Goal: Information Seeking & Learning: Learn about a topic

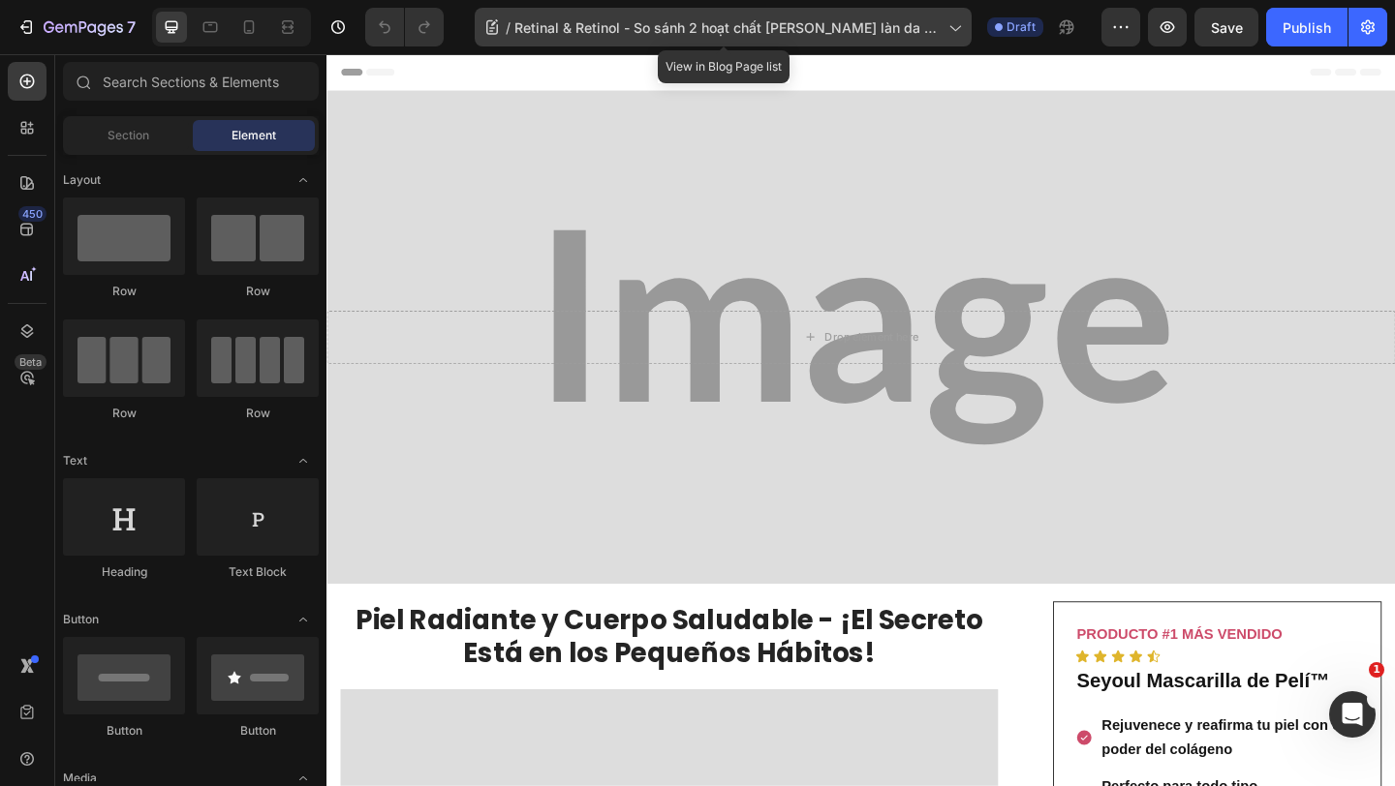
click at [675, 27] on span "Retinal & Retinol - So sánh 2 hoạt chất [PERSON_NAME] làn da phụ nữ 30+" at bounding box center [727, 27] width 426 height 20
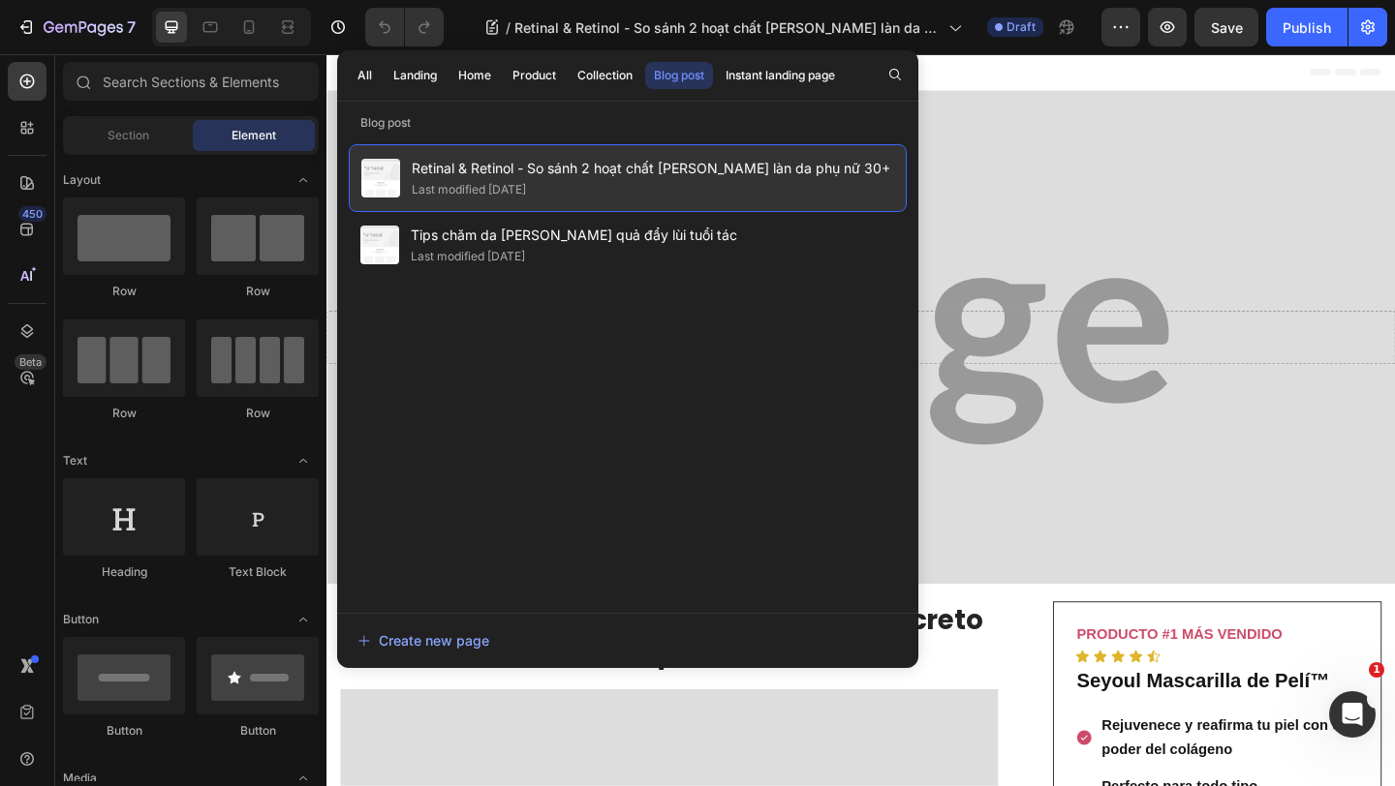
click at [655, 171] on span "Retinal & Retinol - So sánh 2 hoạt chất [PERSON_NAME] làn da phụ nữ 30+" at bounding box center [651, 168] width 478 height 23
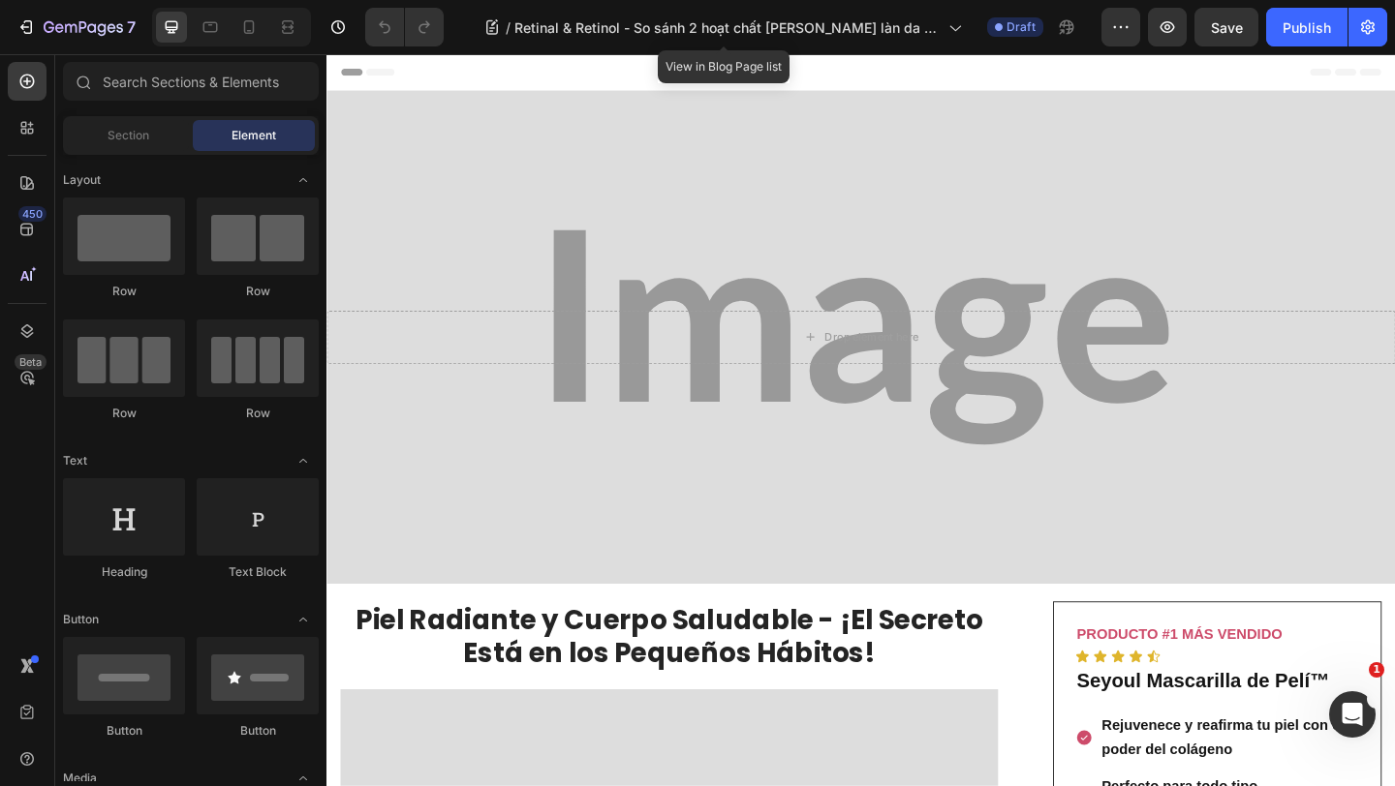
click at [644, 26] on span "Retinal & Retinol - So sánh 2 hoạt chất [PERSON_NAME] làn da phụ nữ 30+" at bounding box center [727, 27] width 426 height 20
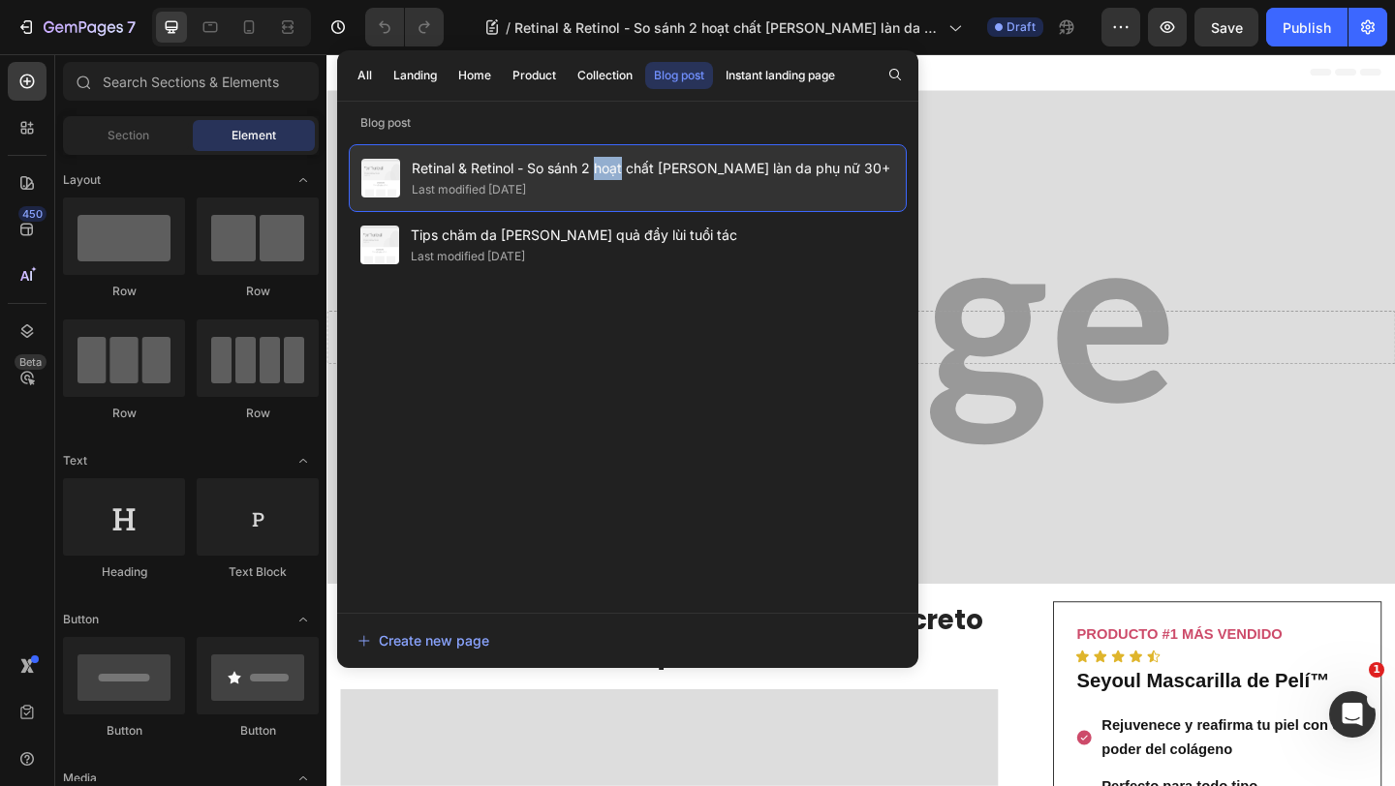
drag, startPoint x: 620, startPoint y: 172, endPoint x: 530, endPoint y: 165, distance: 90.4
click at [530, 165] on span "Retinal & Retinol - So sánh 2 hoạt chất [PERSON_NAME] làn da phụ nữ 30+" at bounding box center [651, 168] width 478 height 23
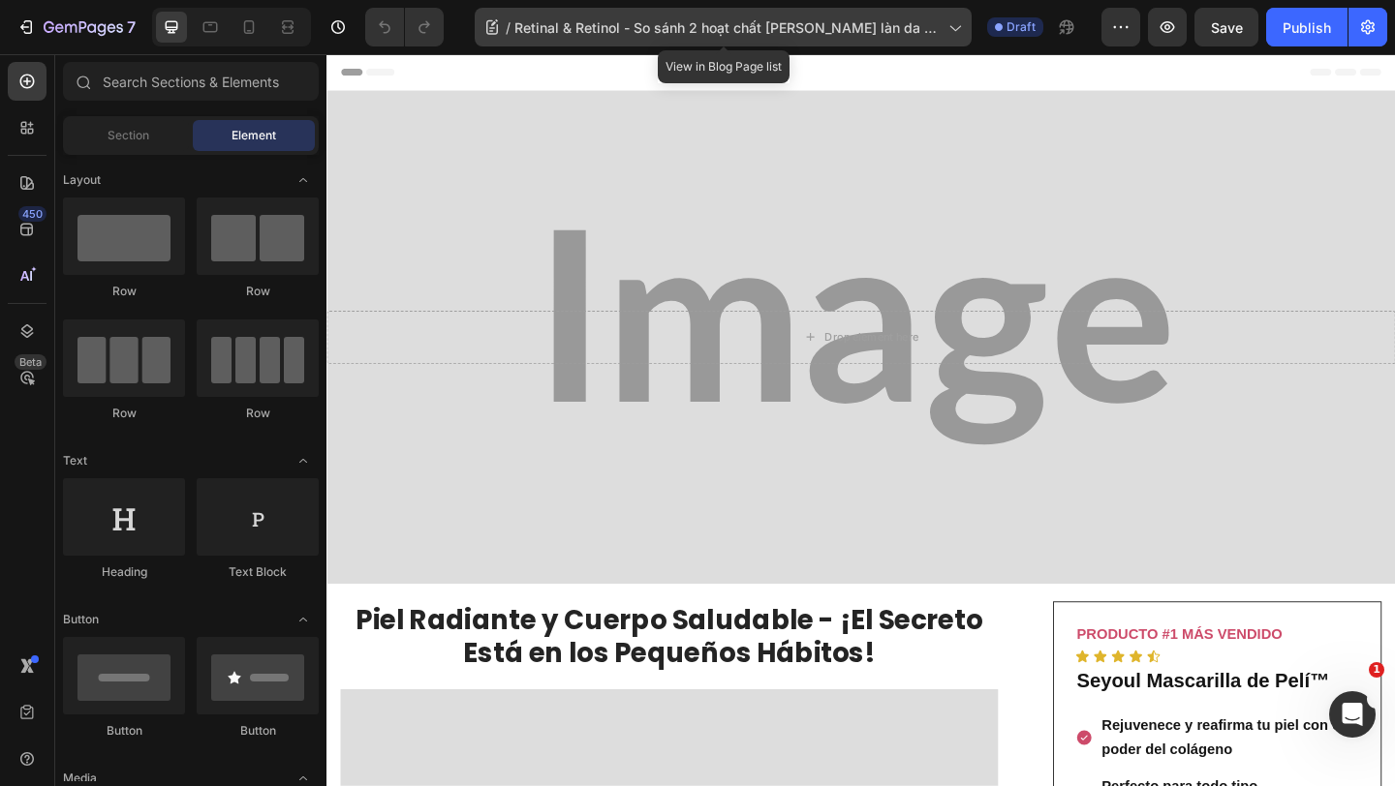
click at [617, 15] on div "/ Retinal & Retinol - So sánh 2 hoạt chất [PERSON_NAME] làn da phụ nữ 30+" at bounding box center [723, 27] width 497 height 39
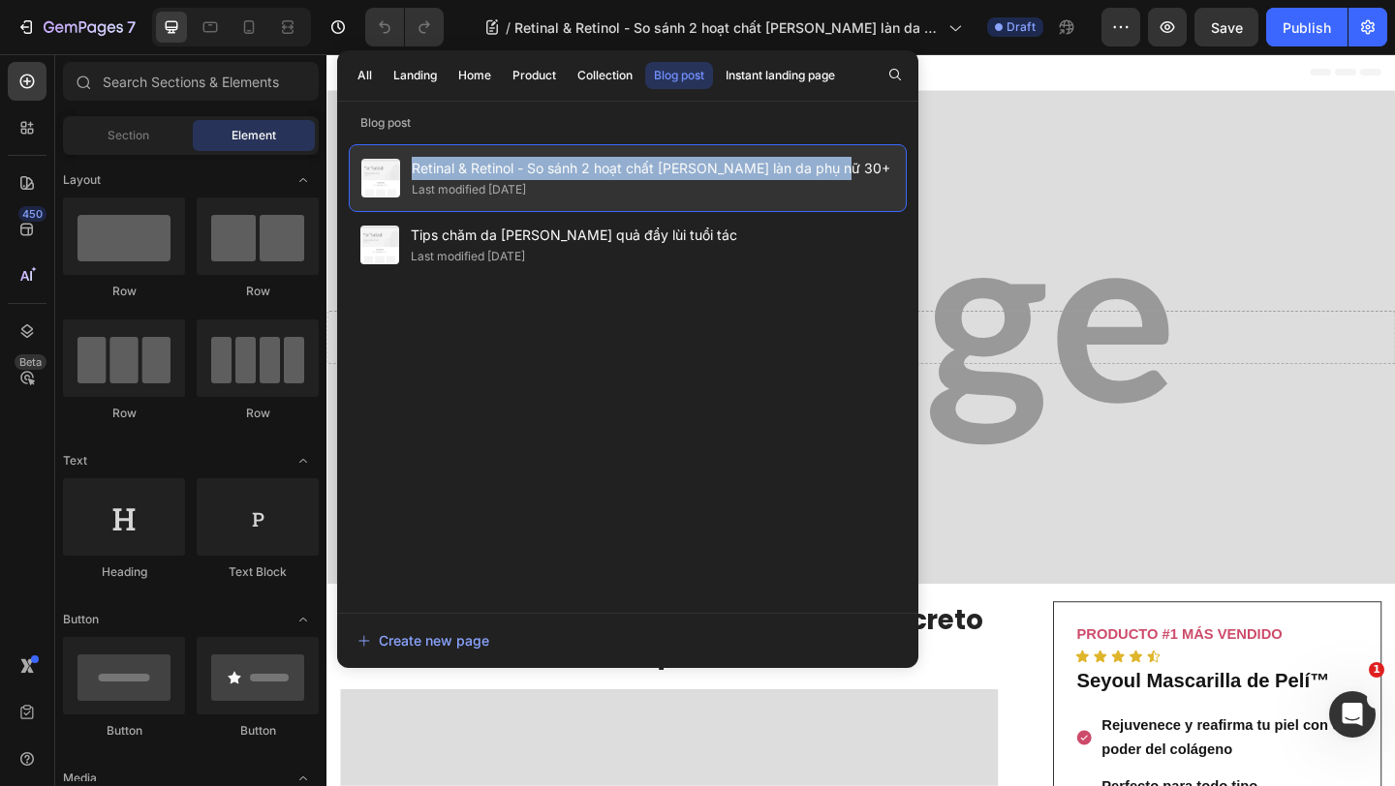
drag, startPoint x: 847, startPoint y: 172, endPoint x: 409, endPoint y: 178, distance: 437.8
click at [409, 178] on div "Retinal & Retinol - So sánh 2 hoạt chất [PERSON_NAME] làn da phụ nữ 30+ Last mo…" at bounding box center [628, 178] width 558 height 68
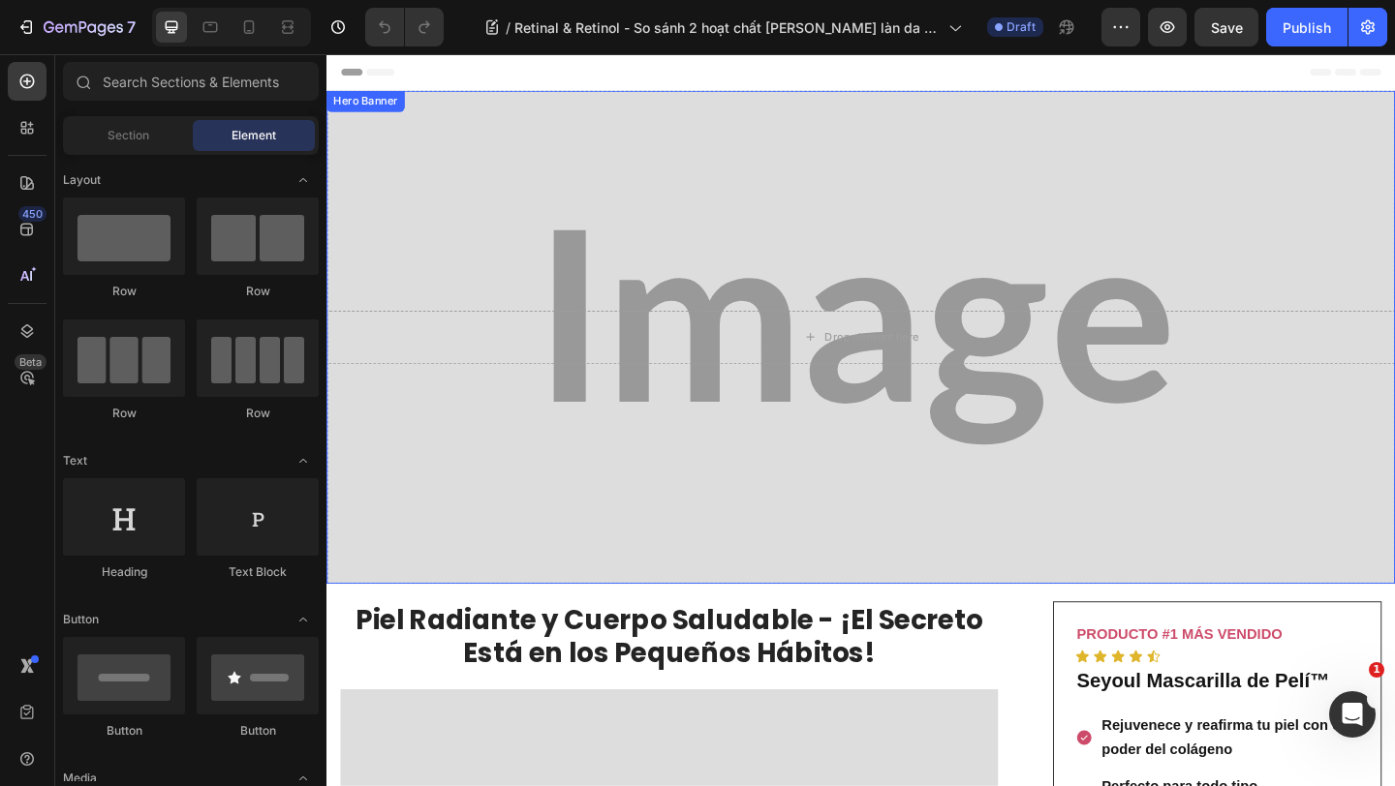
copy span "Retinal & Retinol - So sánh 2 hoạt chất [PERSON_NAME] làn da phụ nữ 30+"
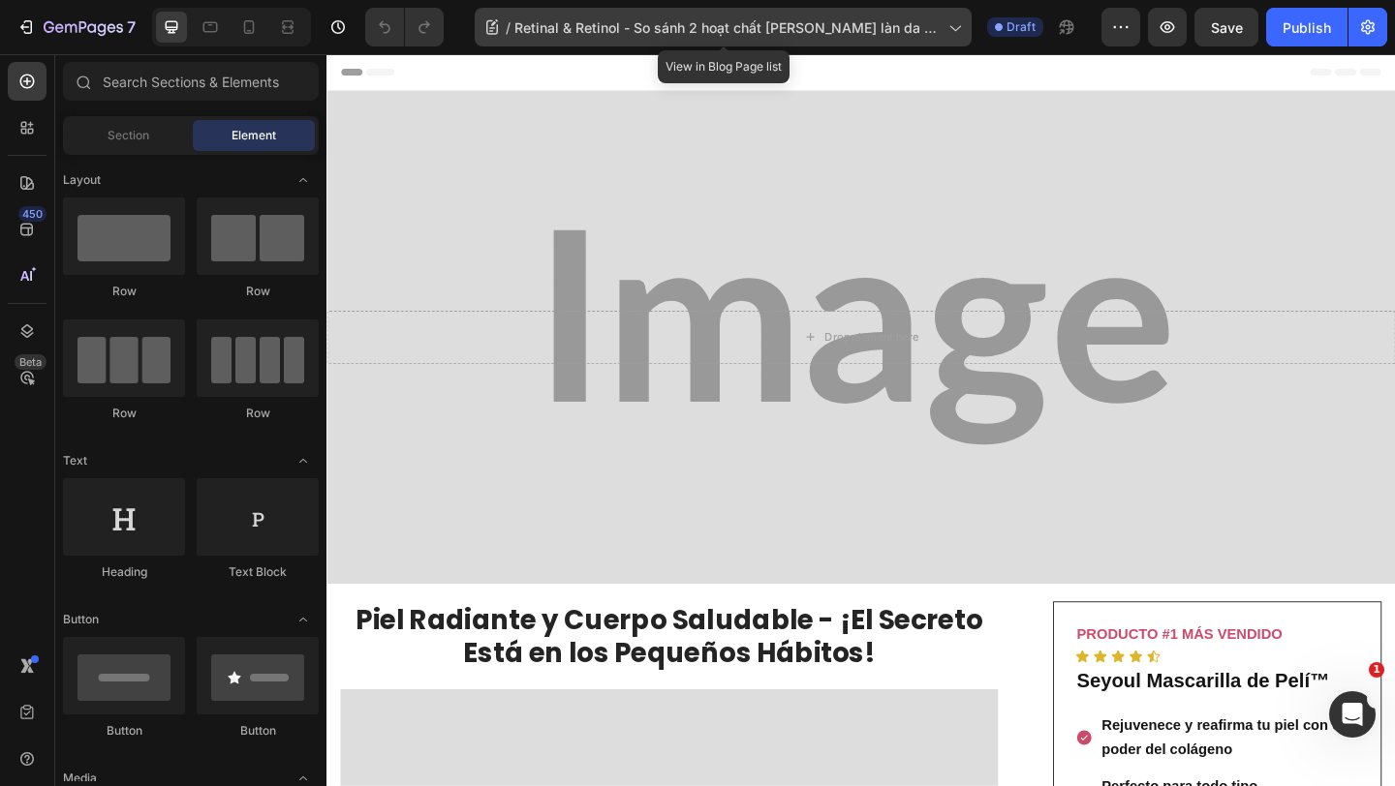
click at [779, 19] on span "Retinal & Retinol - So sánh 2 hoạt chất [PERSON_NAME] làn da phụ nữ 30+" at bounding box center [727, 27] width 426 height 20
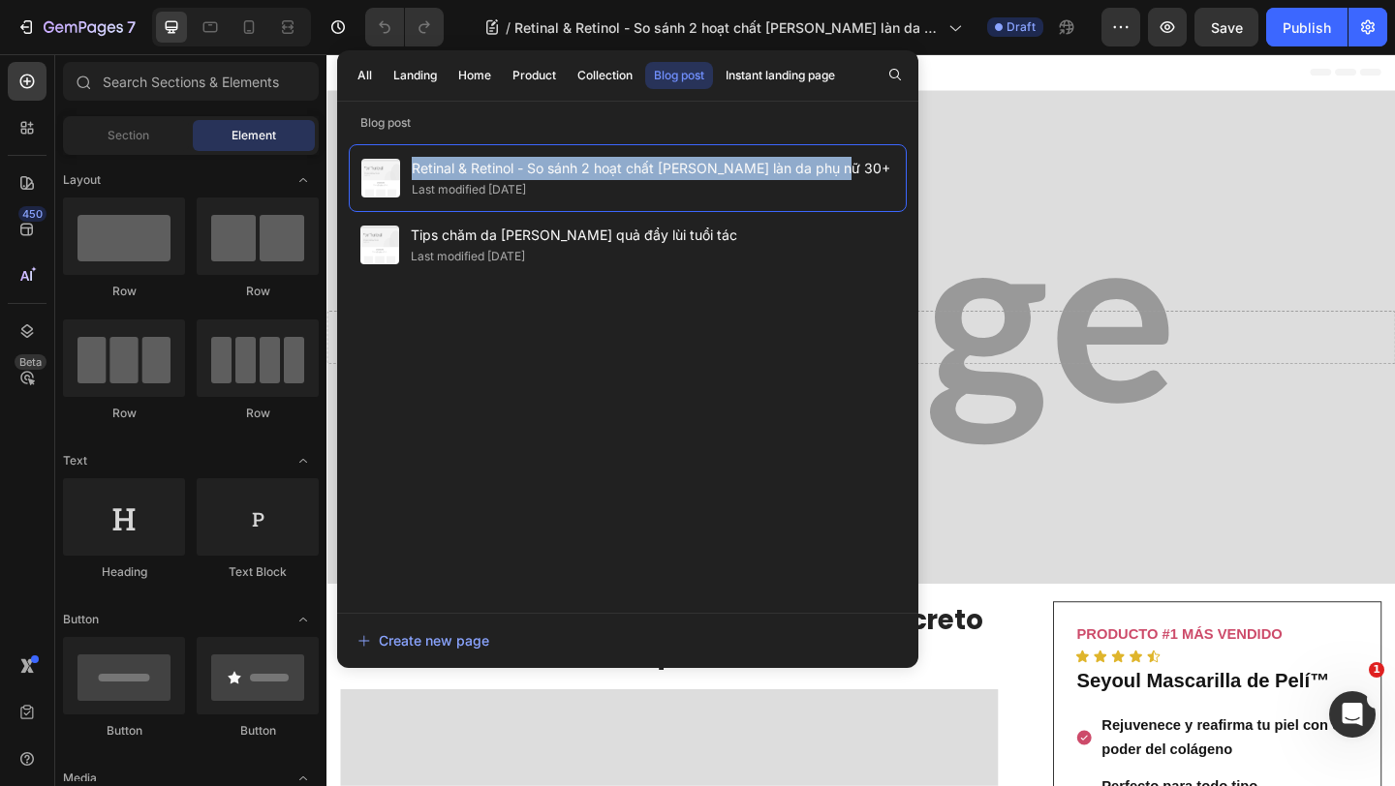
copy span "Retinal & Retinol - So sánh 2 hoạt chất [PERSON_NAME] làn da phụ nữ 30+"
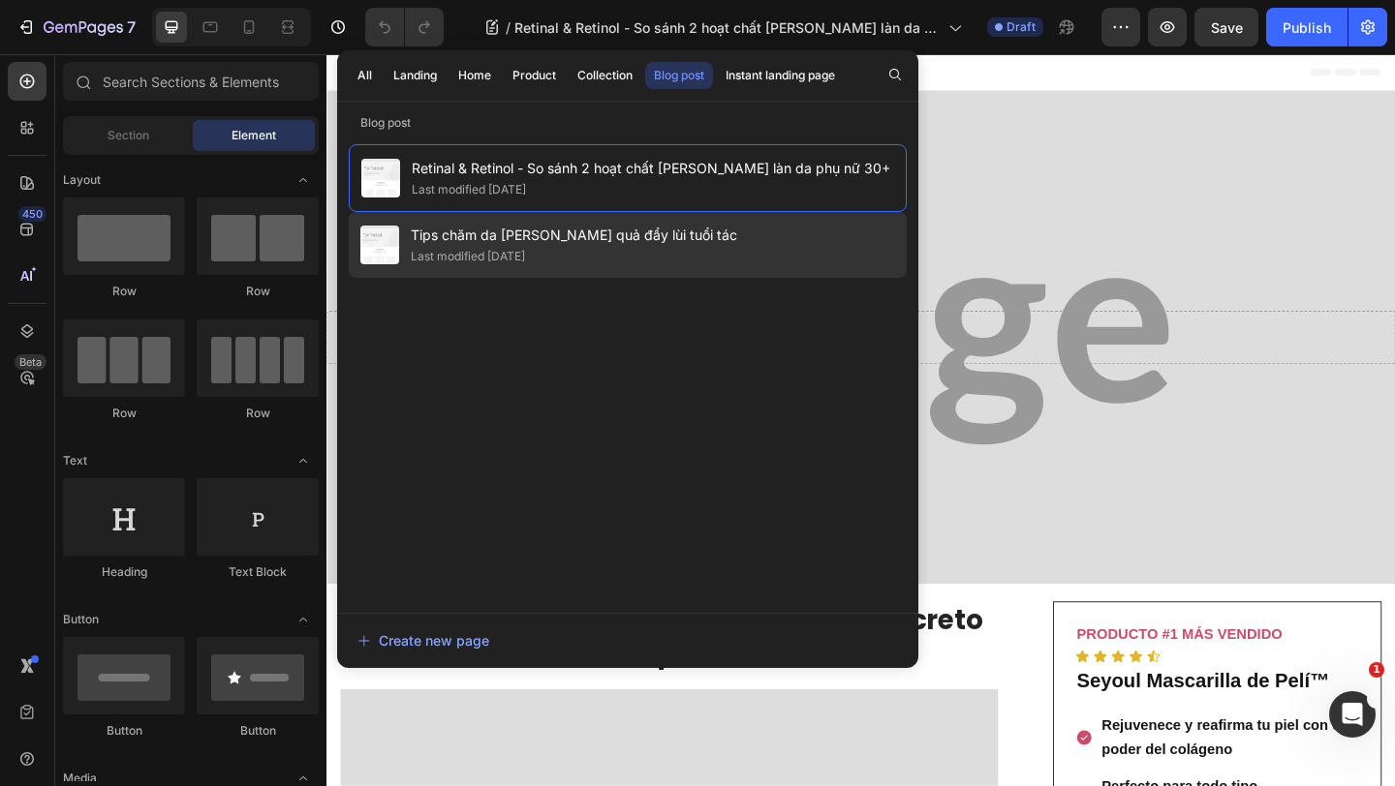
click at [539, 235] on span "Tips chăm da [PERSON_NAME] quả đẩy lùi tuổi tác" at bounding box center [574, 235] width 326 height 23
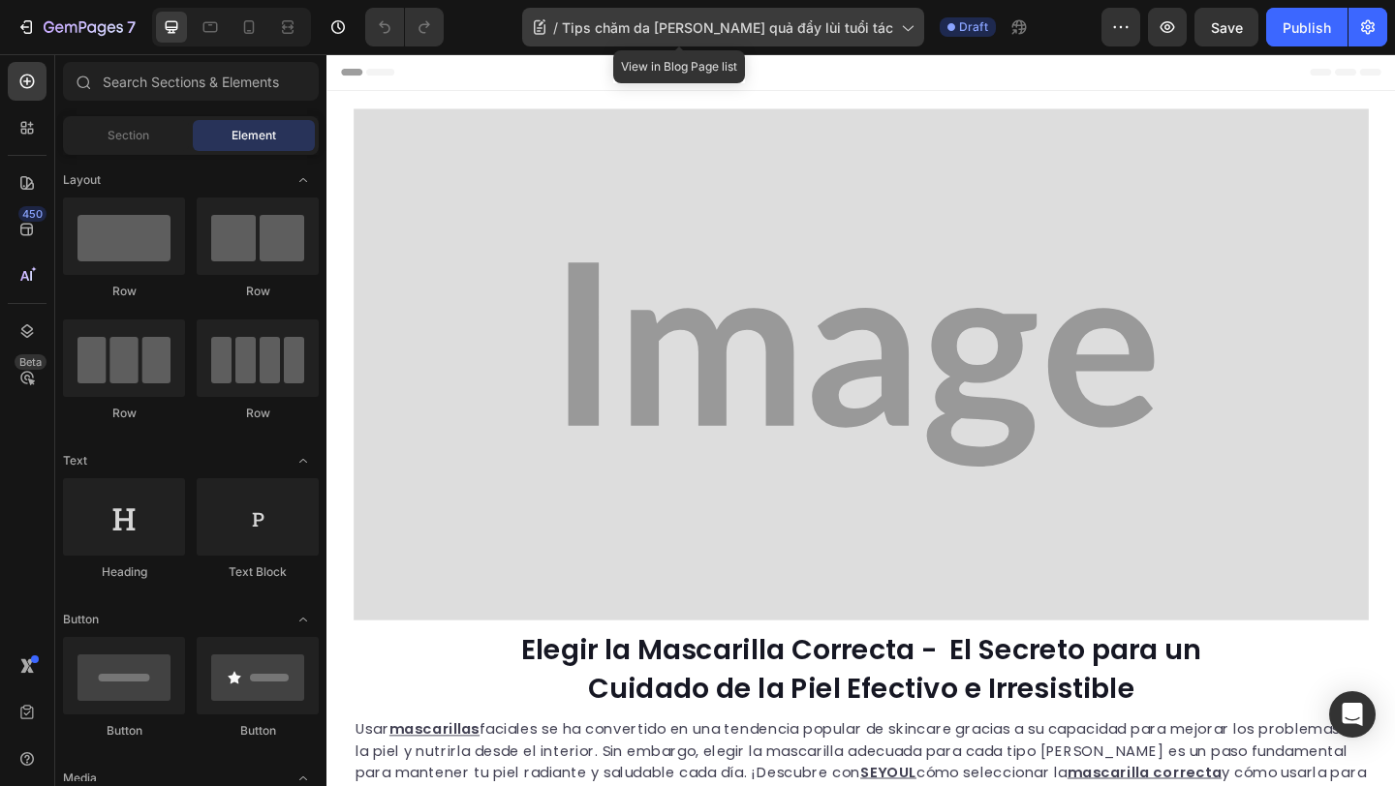
click at [755, 38] on div "/ Tips chăm da hiệu quả đẩy lùi tuổi tác" at bounding box center [723, 27] width 402 height 39
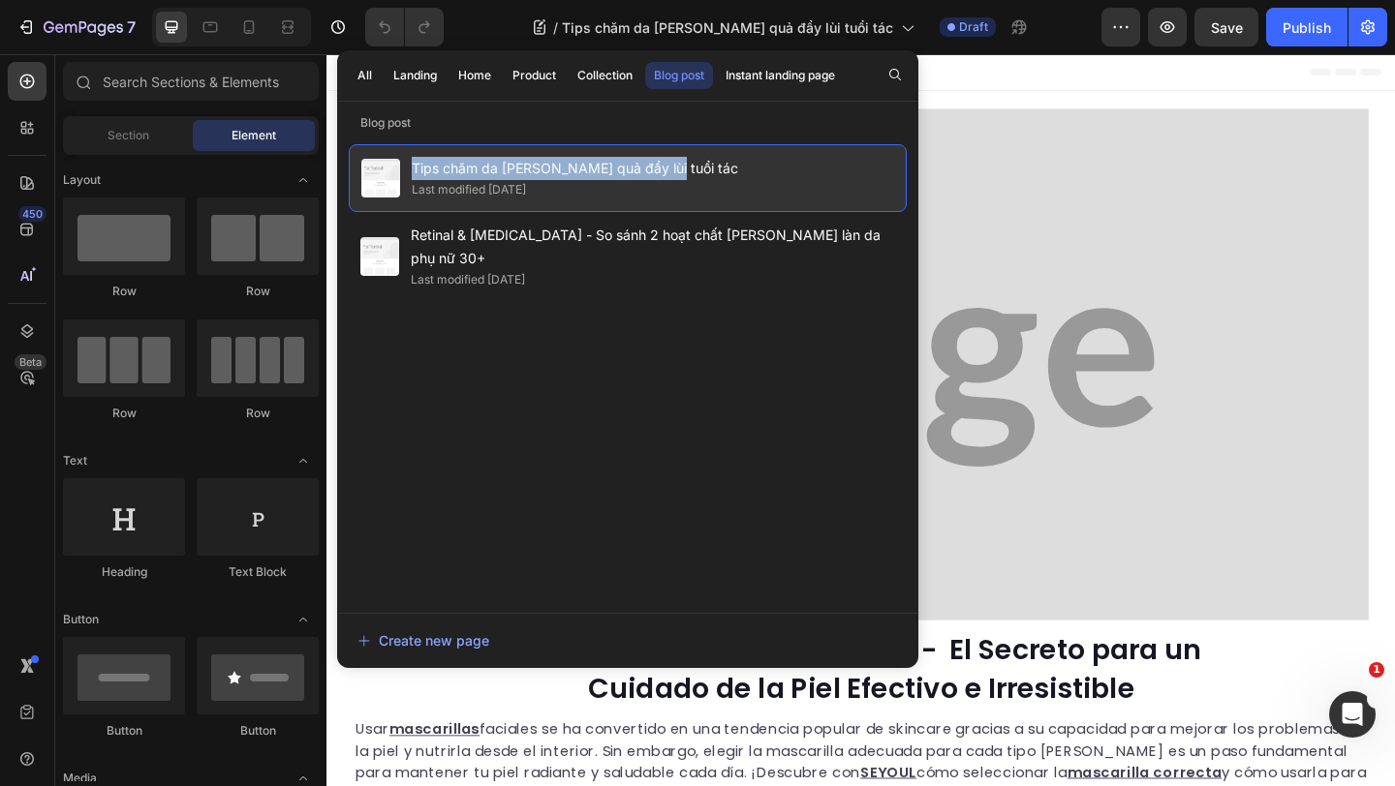
drag, startPoint x: 665, startPoint y: 171, endPoint x: 414, endPoint y: 173, distance: 251.8
click at [414, 173] on div "Tips chăm da hiệu quả đẩy lùi tuổi tác Last modified 3 days ago" at bounding box center [628, 178] width 558 height 68
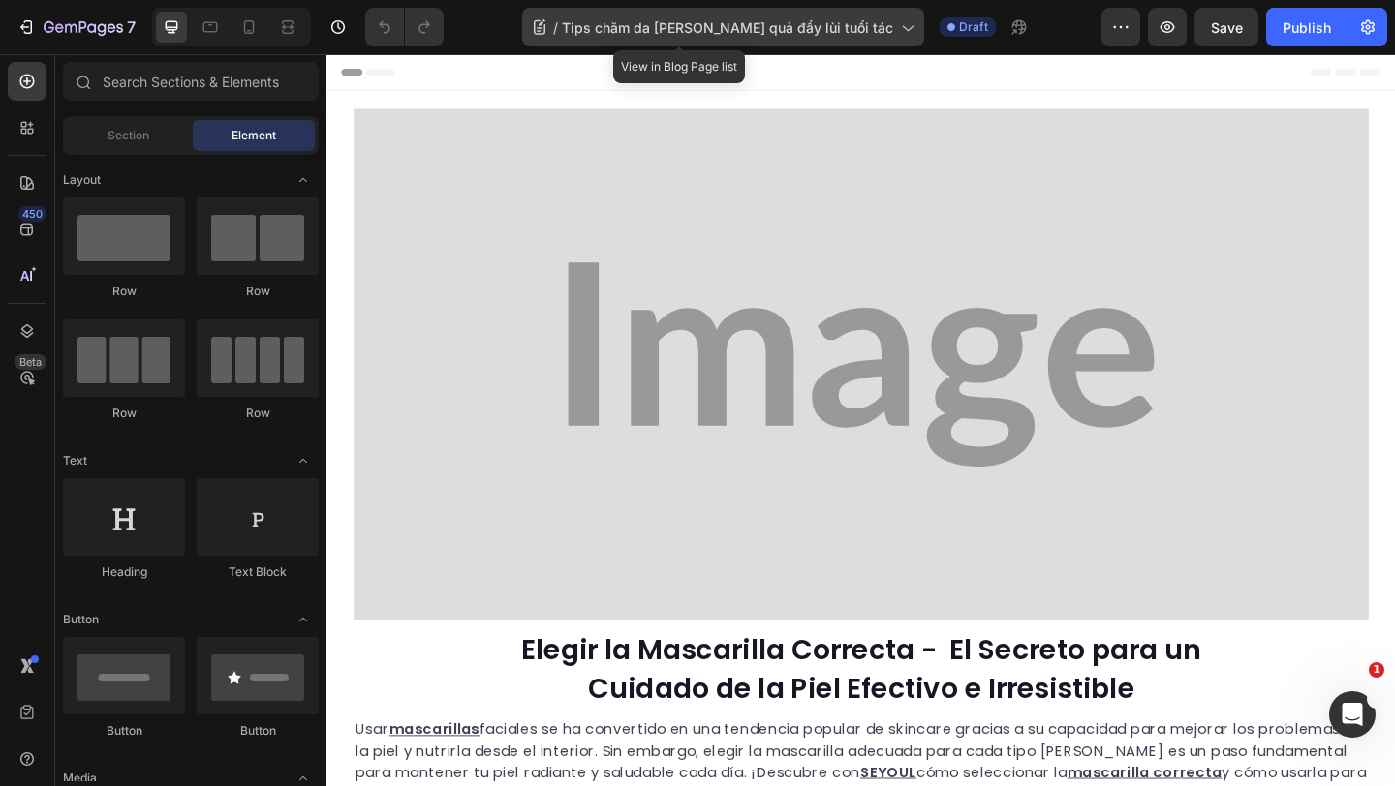
click at [766, 23] on span "Tips chăm da [PERSON_NAME] quả đẩy lùi tuổi tác" at bounding box center [727, 27] width 331 height 20
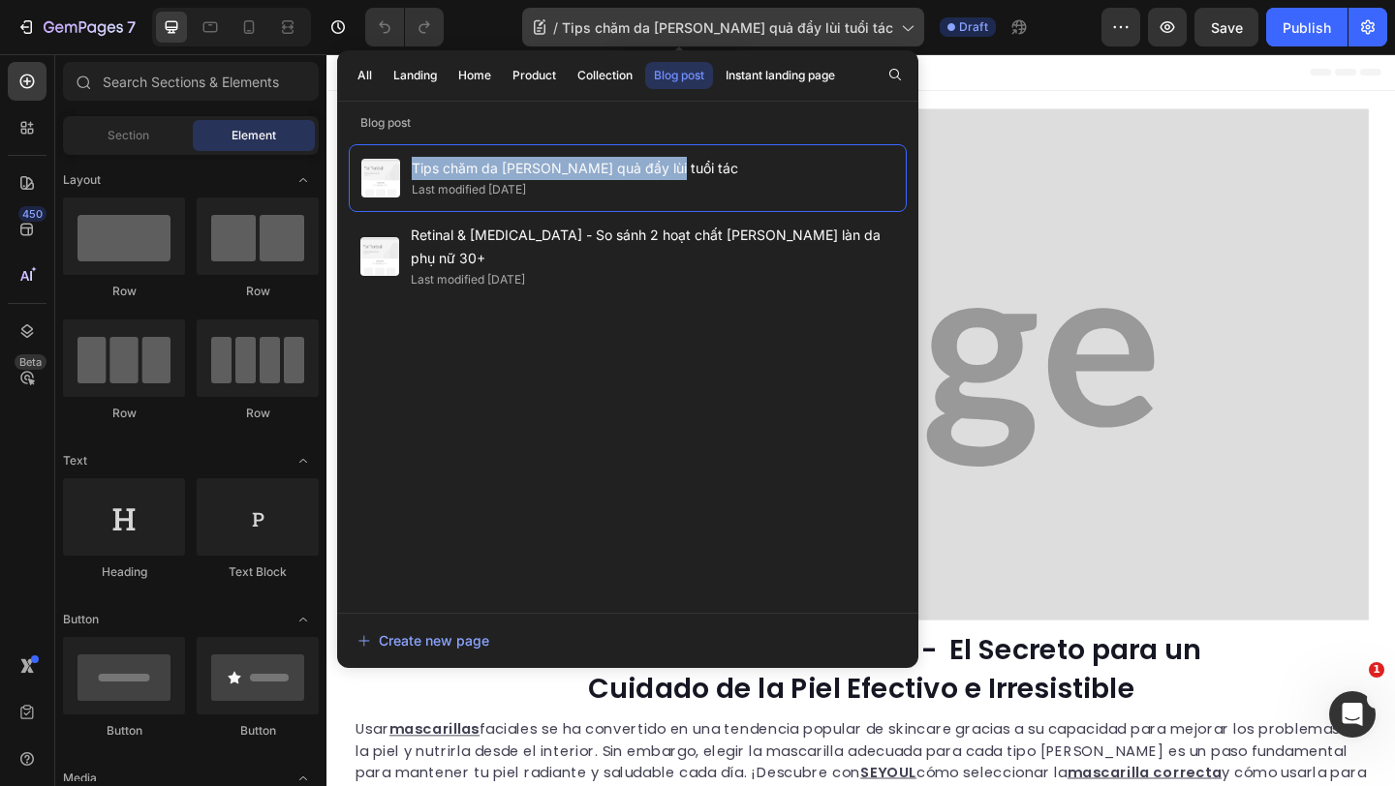
copy span "Tips chăm da [PERSON_NAME] quả đẩy lùi tuổi tác"
